Goal: Navigation & Orientation: Find specific page/section

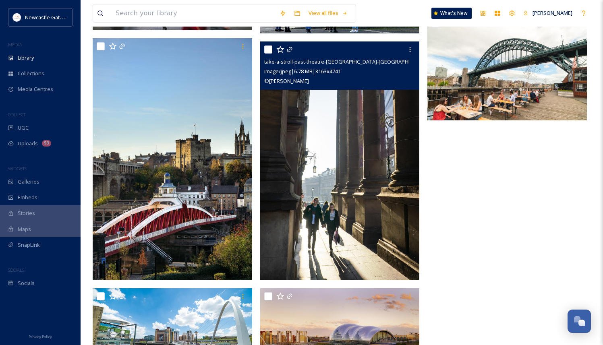
scroll to position [431, 0]
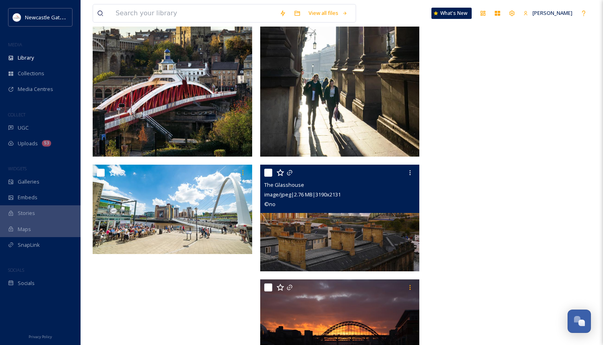
click at [310, 235] on img at bounding box center [340, 218] width 160 height 107
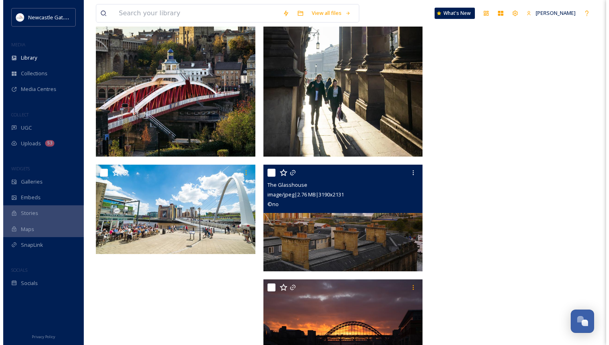
scroll to position [372, 0]
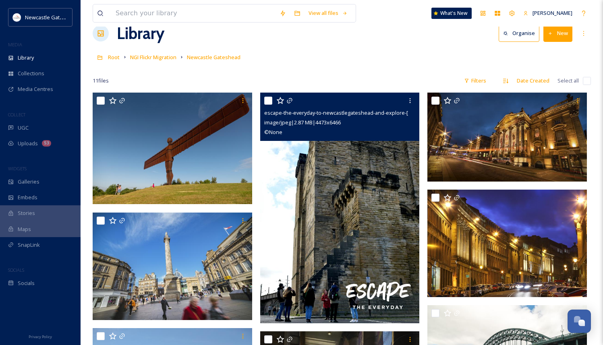
scroll to position [17, 0]
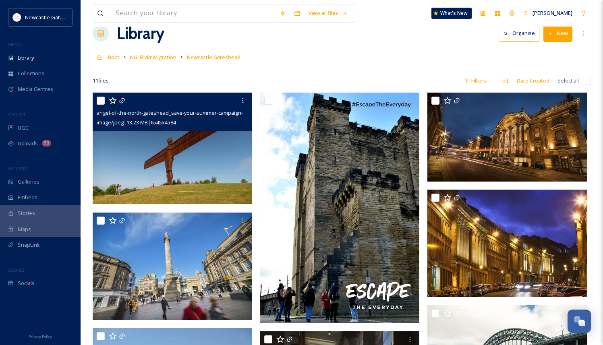
click at [166, 150] on img at bounding box center [173, 149] width 160 height 112
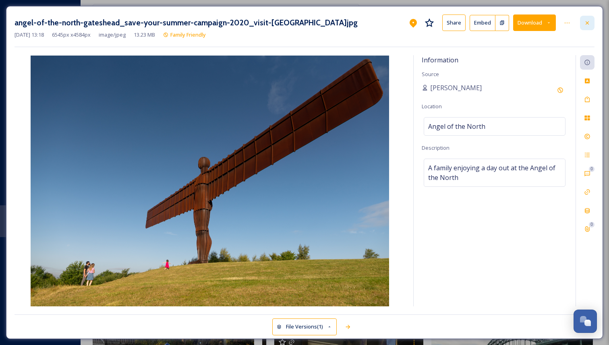
click at [588, 21] on icon at bounding box center [587, 23] width 6 height 6
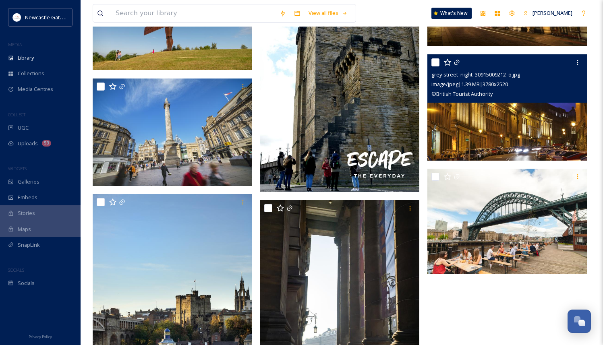
scroll to position [163, 0]
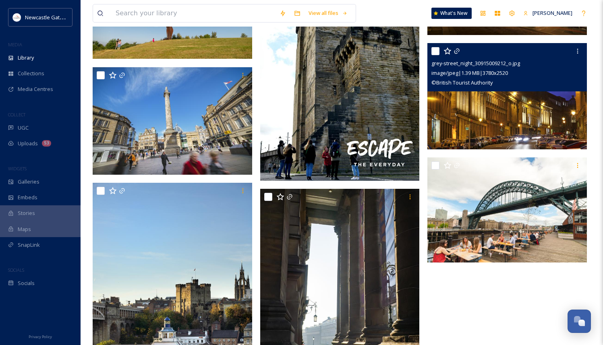
click at [508, 115] on img at bounding box center [508, 96] width 160 height 106
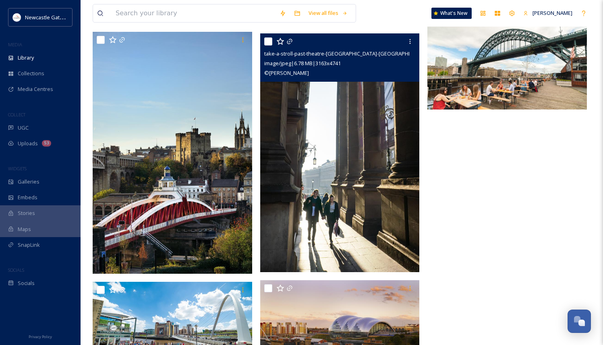
scroll to position [310, 0]
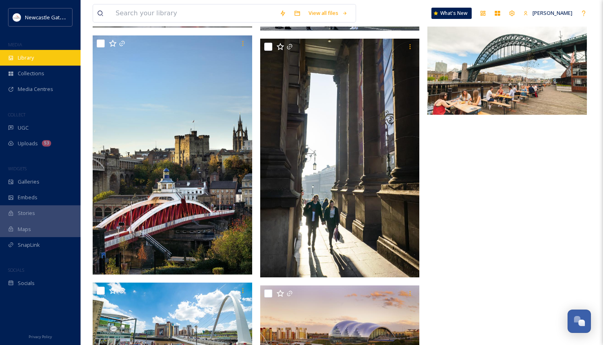
click at [24, 56] on span "Library" at bounding box center [26, 58] width 16 height 8
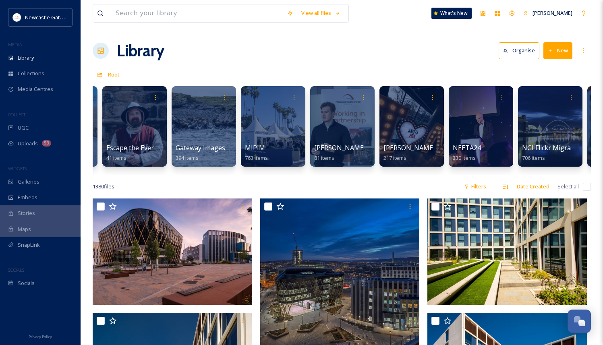
scroll to position [0, 616]
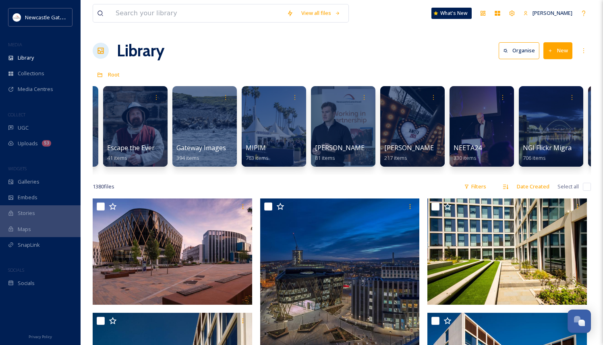
click at [237, 129] on div "INTEGRATION Canva View Items 5G Lab 4 items Accessibility 49 items Accessibilit…" at bounding box center [342, 128] width 499 height 93
click at [208, 129] on div at bounding box center [205, 126] width 66 height 82
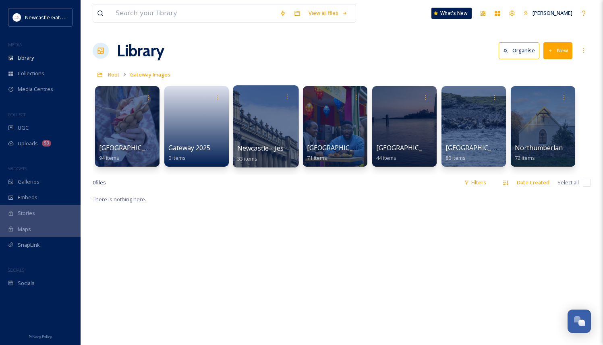
click at [265, 131] on div at bounding box center [266, 126] width 66 height 82
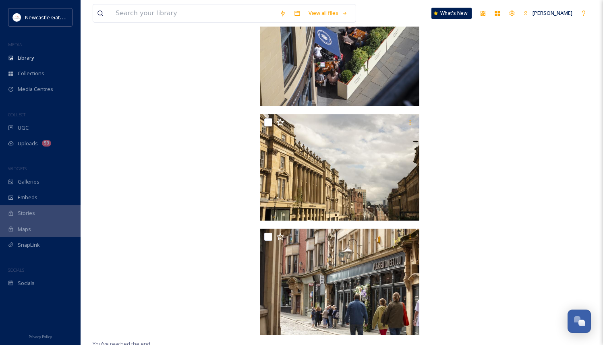
scroll to position [1828, 0]
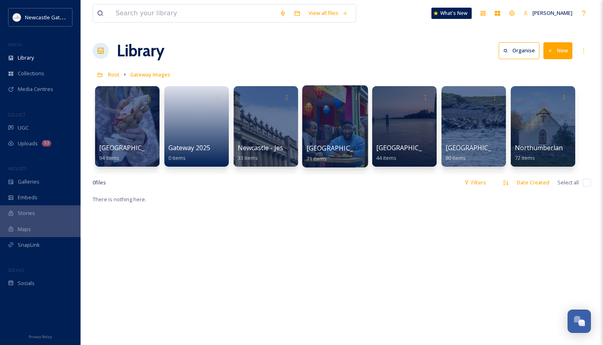
click at [336, 140] on div at bounding box center [335, 126] width 66 height 82
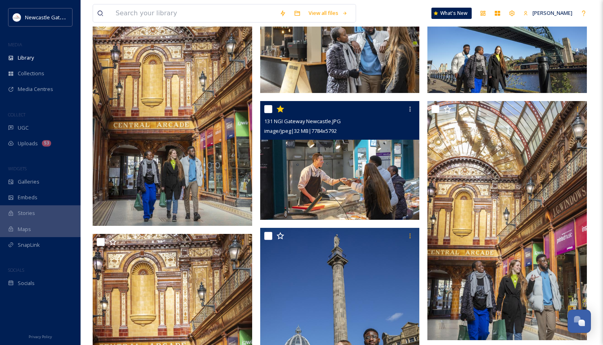
scroll to position [755, 0]
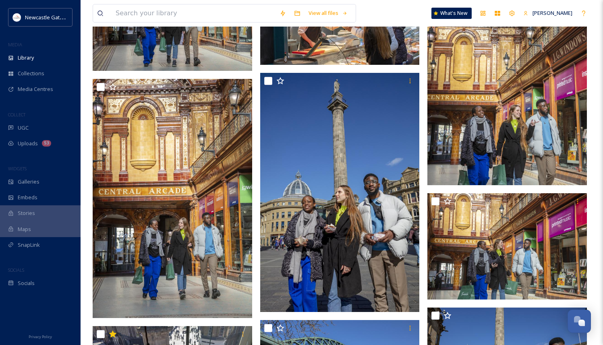
click at [512, 123] on img at bounding box center [508, 65] width 160 height 239
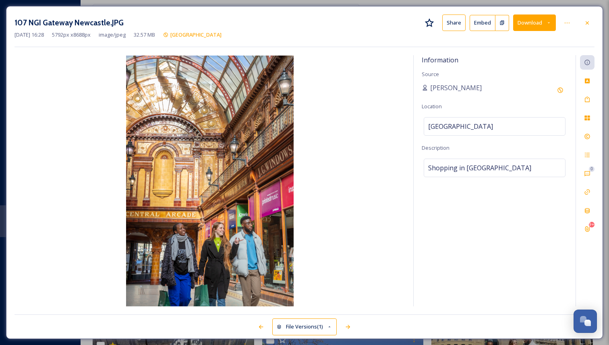
click at [204, 218] on img at bounding box center [210, 181] width 391 height 251
click at [216, 191] on img at bounding box center [210, 181] width 391 height 251
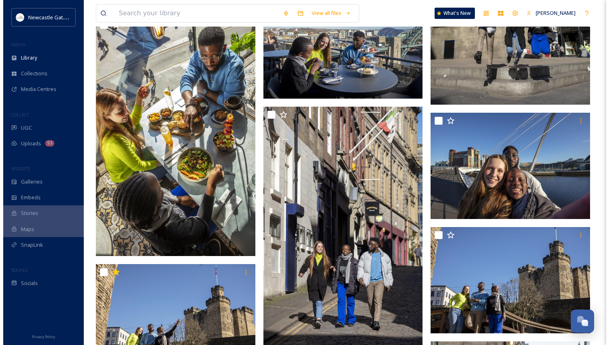
scroll to position [2110, 0]
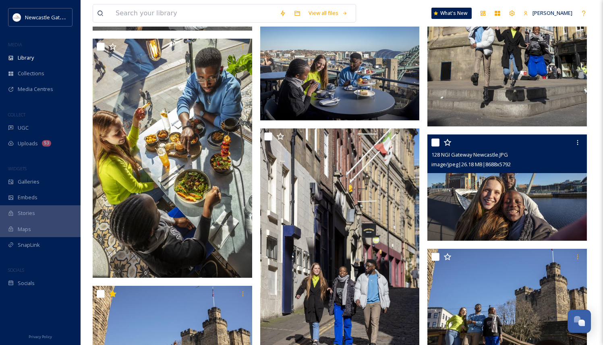
click at [508, 193] on img at bounding box center [508, 188] width 160 height 106
